Goal: Book appointment/travel/reservation

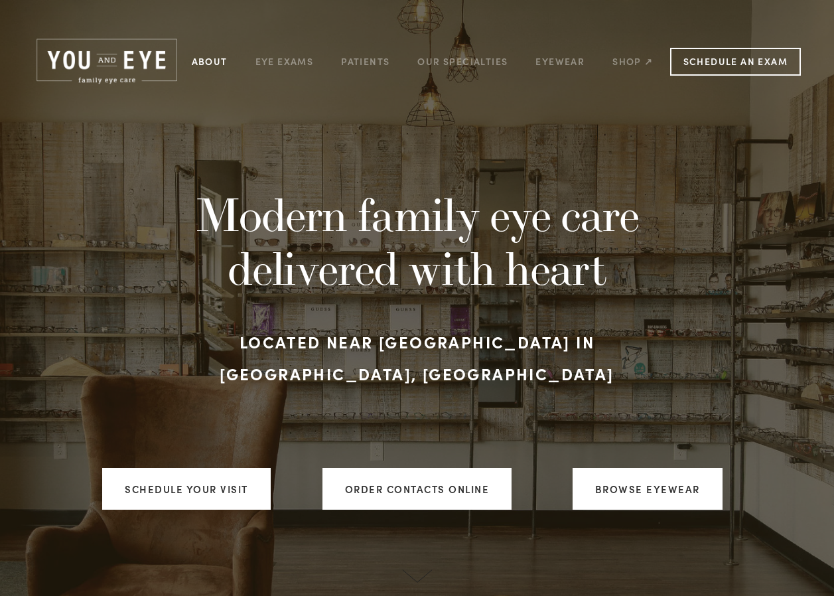
click at [211, 60] on link "About" at bounding box center [210, 61] width 36 height 21
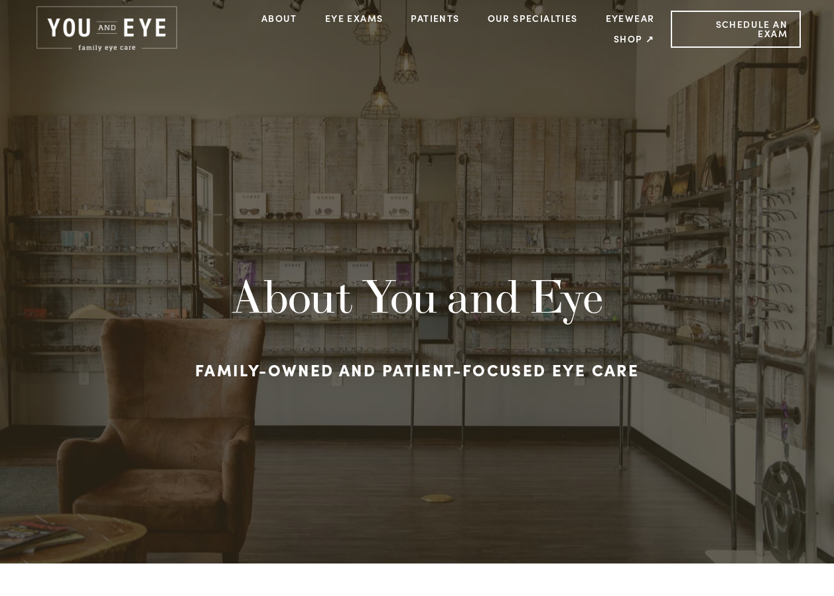
scroll to position [30, 0]
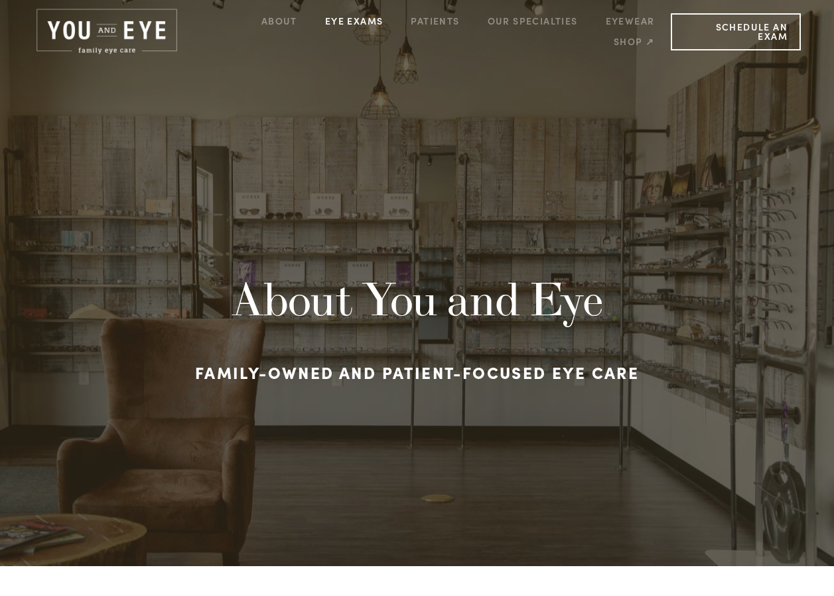
click at [348, 24] on link "Eye Exams" at bounding box center [354, 21] width 58 height 21
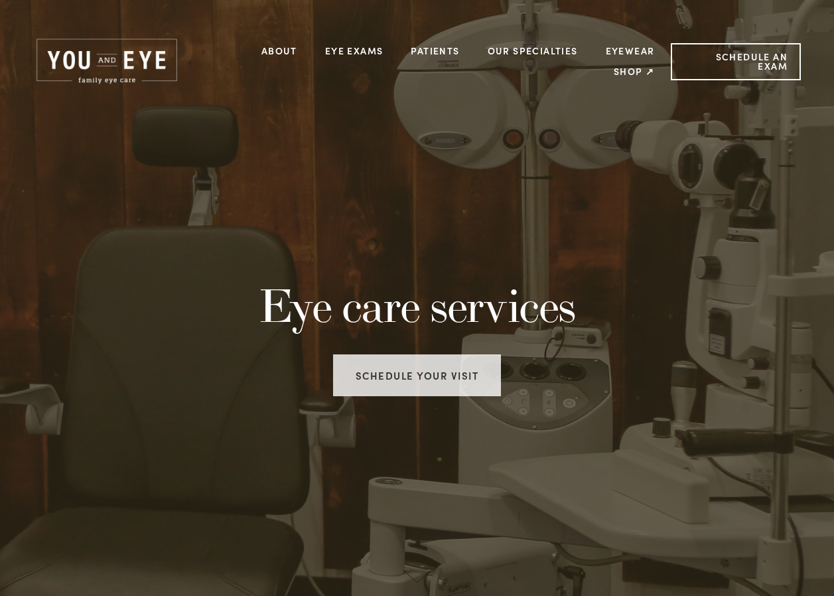
click at [387, 377] on link "Schedule your visit" at bounding box center [417, 375] width 168 height 42
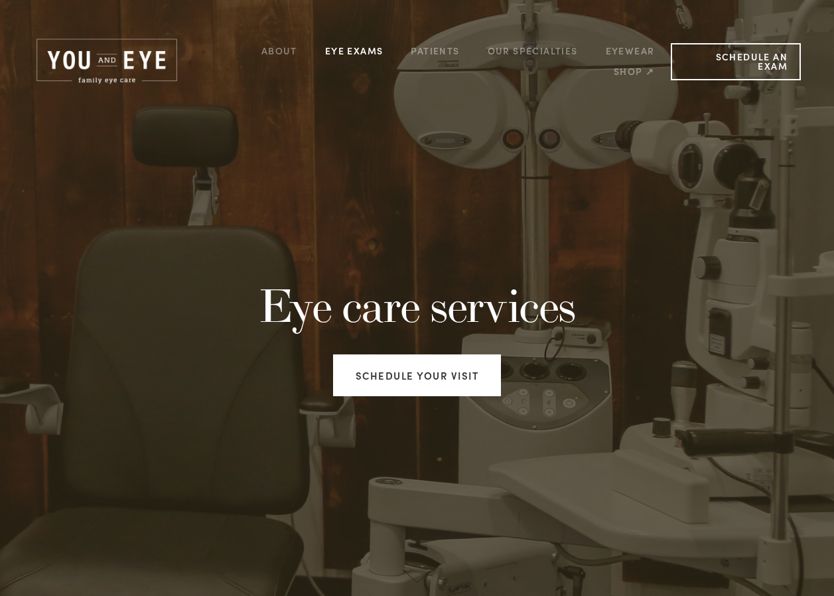
click at [344, 56] on link "Eye Exams" at bounding box center [354, 50] width 58 height 21
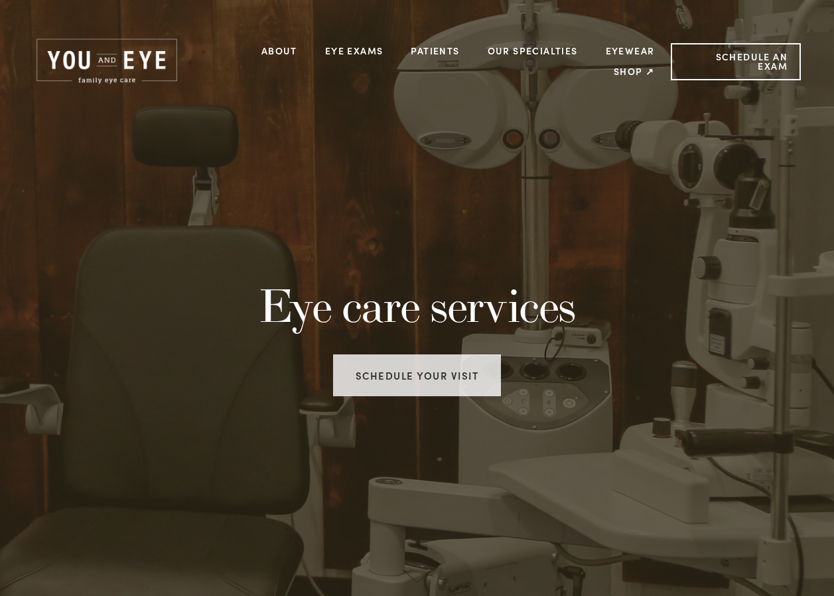
click at [406, 362] on link "Schedule your visit" at bounding box center [417, 375] width 168 height 42
click at [408, 375] on link "Schedule your visit" at bounding box center [417, 375] width 168 height 42
